Goal: Transaction & Acquisition: Purchase product/service

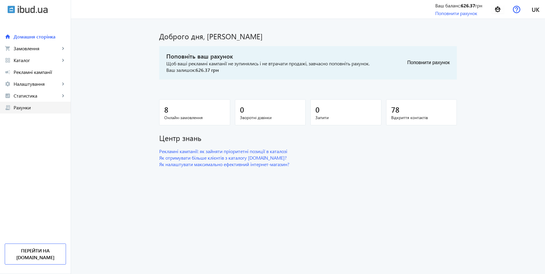
click at [30, 107] on span "Рахунки" at bounding box center [40, 108] width 52 height 6
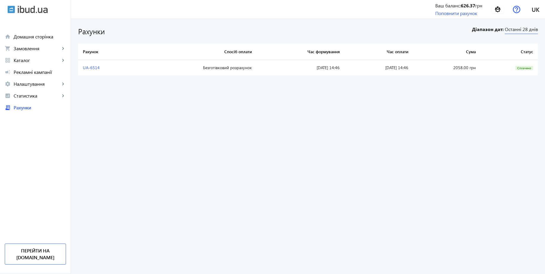
click at [514, 29] on span "Останні 28 днів" at bounding box center [521, 30] width 33 height 8
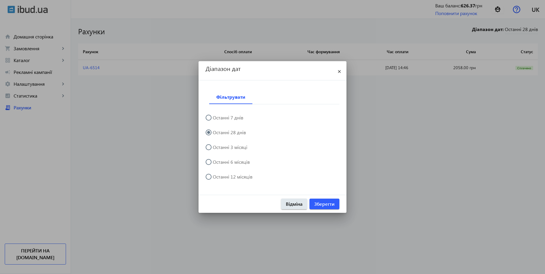
click at [239, 149] on label "Останні 3 місяці" at bounding box center [230, 147] width 36 height 5
click at [217, 149] on input "Останні 3 місяці" at bounding box center [212, 150] width 12 height 12
radio input "true"
click at [324, 207] on span "Зберегти" at bounding box center [324, 204] width 20 height 7
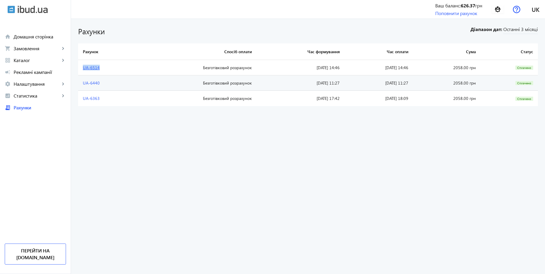
drag, startPoint x: 97, startPoint y: 68, endPoint x: 80, endPoint y: 67, distance: 17.2
click at [80, 67] on td "UA-6514" at bounding box center [106, 67] width 56 height 15
click at [85, 69] on link "UA-6514" at bounding box center [91, 68] width 17 height 6
click at [455, 15] on link "Поповнити рахунок" at bounding box center [456, 13] width 42 height 6
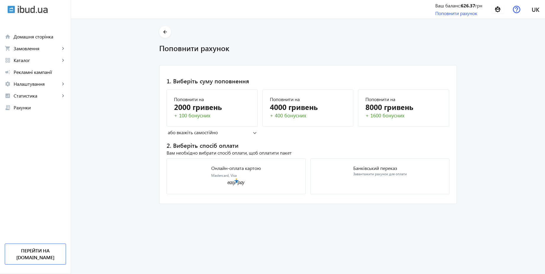
click at [209, 137] on mat-card "1. Виберіть суму поповнення [PERSON_NAME] на 2000 гривень + 100 бонусних Поповн…" at bounding box center [308, 134] width 298 height 139
click at [205, 132] on mat-panel-title "або вкажіть самостійно" at bounding box center [210, 132] width 85 height 7
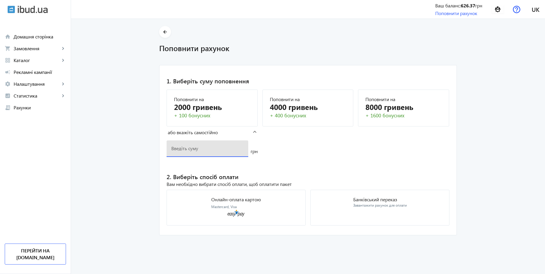
click at [197, 149] on input "number" at bounding box center [207, 148] width 72 height 6
paste input "2156"
type input "2156"
click at [391, 203] on div "Банківський переказ Завантажити рахунок для оплати" at bounding box center [380, 202] width 54 height 11
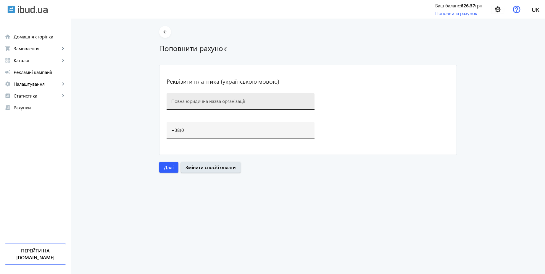
click at [220, 101] on input at bounding box center [240, 101] width 138 height 6
paste input "Будсервіс"
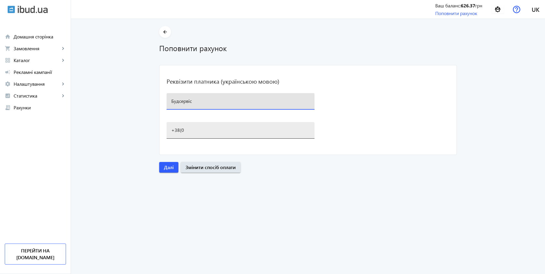
type input "Будсервіс"
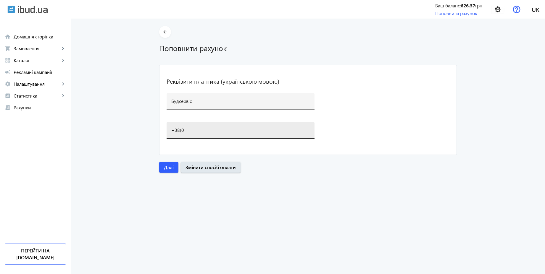
click at [184, 133] on div "+38(0" at bounding box center [240, 130] width 138 height 17
type input "[PHONE_NUMBER]"
click at [169, 166] on span "Далі" at bounding box center [169, 167] width 10 height 7
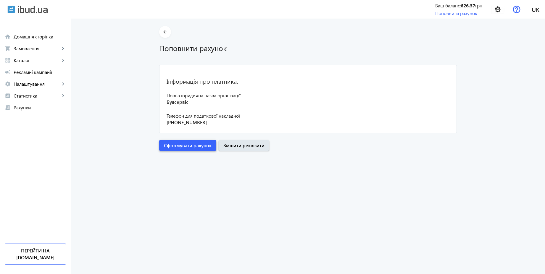
click at [185, 150] on span "submit" at bounding box center [187, 145] width 57 height 14
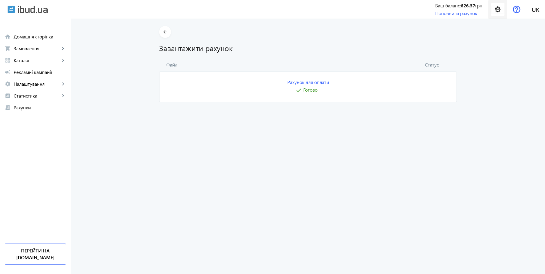
click at [499, 11] on img at bounding box center [497, 9] width 13 height 13
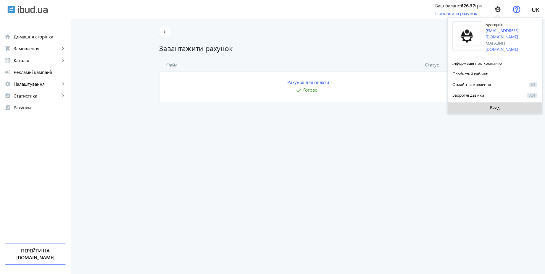
click at [491, 106] on span "Вихід" at bounding box center [495, 108] width 10 height 5
